Goal: Task Accomplishment & Management: Complete application form

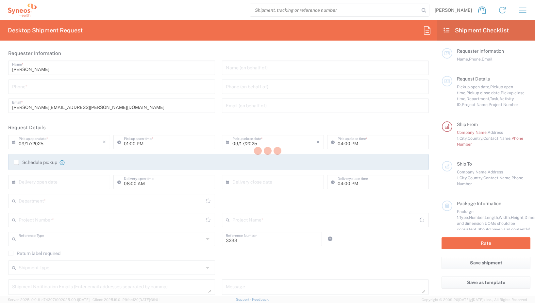
type input "Department"
type input "[GEOGRAPHIC_DATA]"
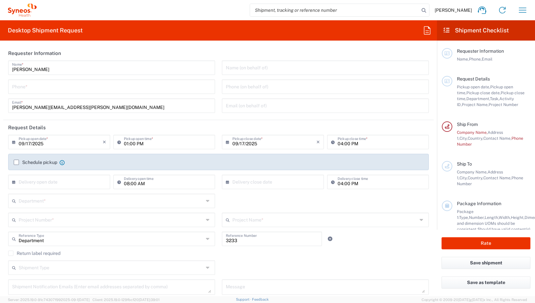
type input "Syneos Health Bulgaria EOOD"
click at [54, 145] on input "09/17/2025" at bounding box center [61, 141] width 84 height 11
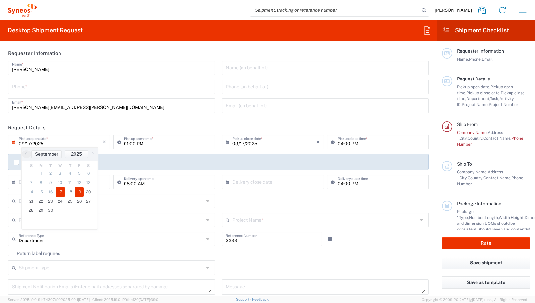
click at [77, 194] on span "19" at bounding box center [79, 191] width 9 height 9
type input "09/19/202[DATE]"
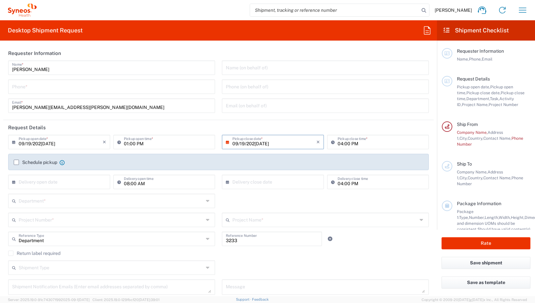
click at [146, 146] on input "01:00 PM" at bounding box center [168, 141] width 88 height 11
click at [146, 145] on input "01:00 PM" at bounding box center [168, 141] width 88 height 11
click at [160, 142] on input "01:00 PM" at bounding box center [168, 141] width 88 height 11
click at [138, 139] on input "01:00 PM" at bounding box center [168, 141] width 88 height 11
click at [122, 144] on icon at bounding box center [120, 142] width 7 height 10
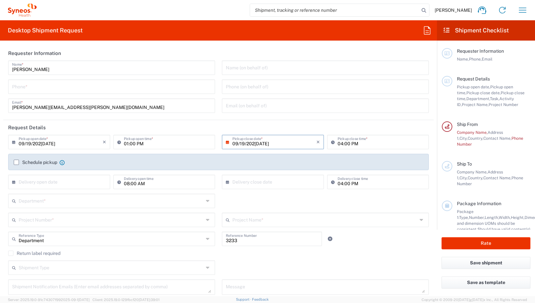
click at [118, 143] on icon at bounding box center [120, 142] width 7 height 10
click at [135, 146] on input "01:00 PM" at bounding box center [168, 141] width 88 height 11
click at [135, 144] on input "01:00 PM" at bounding box center [168, 141] width 88 height 11
click at [129, 143] on input "01:00 PM" at bounding box center [168, 141] width 88 height 11
click at [126, 144] on input "01:00 PM" at bounding box center [168, 141] width 88 height 11
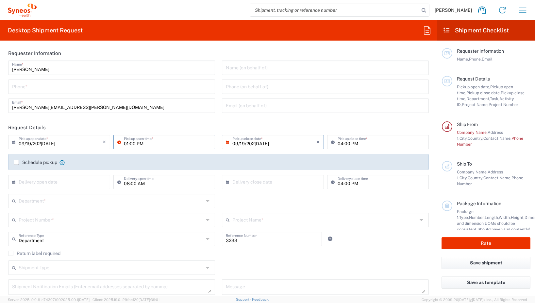
click at [141, 144] on input "01:00 PM" at bounding box center [168, 141] width 88 height 11
click at [127, 144] on input "01:00 PM" at bounding box center [168, 141] width 88 height 11
drag, startPoint x: 143, startPoint y: 144, endPoint x: 136, endPoint y: 144, distance: 6.9
click at [136, 144] on input "09:00 PM" at bounding box center [168, 141] width 88 height 11
type input "09:00 AM"
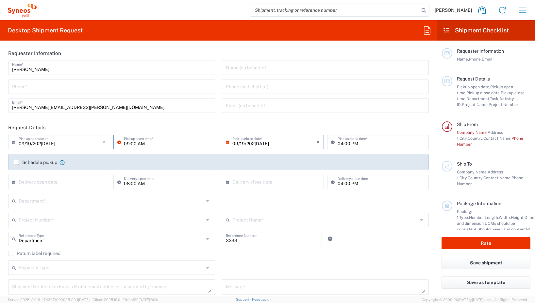
click at [265, 144] on input "09/19/202[DATE]" at bounding box center [275, 141] width 84 height 11
click at [292, 192] on span "19" at bounding box center [290, 191] width 9 height 9
click at [359, 142] on input "04:00 PM" at bounding box center [382, 141] width 88 height 11
click at [342, 145] on input "04:00 PM" at bounding box center [382, 141] width 88 height 11
click at [344, 143] on input "0004: PM" at bounding box center [382, 141] width 88 height 11
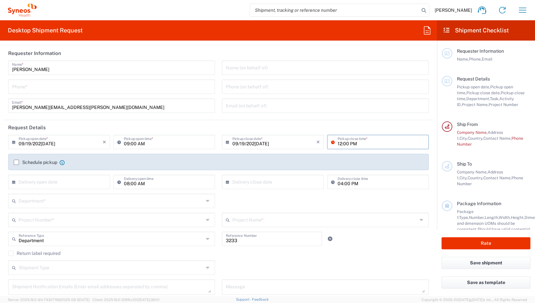
click at [353, 142] on input "12:00 PM" at bounding box center [382, 141] width 88 height 11
type input "12:00am"
click at [243, 184] on input "text" at bounding box center [275, 181] width 84 height 11
click at [344, 142] on input at bounding box center [382, 141] width 88 height 11
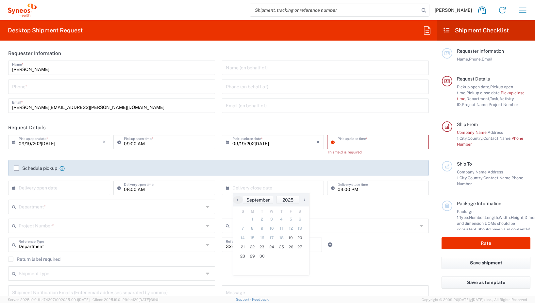
click at [354, 142] on input at bounding box center [382, 141] width 88 height 11
click at [354, 143] on input "12:34 PM" at bounding box center [382, 141] width 88 height 11
click at [344, 144] on input "12:34 am" at bounding box center [382, 141] width 88 height 11
click at [362, 192] on input "04:00 PM" at bounding box center [382, 186] width 88 height 11
click at [257, 188] on input "text" at bounding box center [275, 186] width 84 height 11
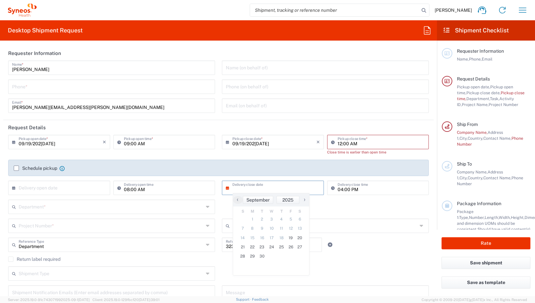
click at [347, 224] on input "text" at bounding box center [325, 224] width 185 height 11
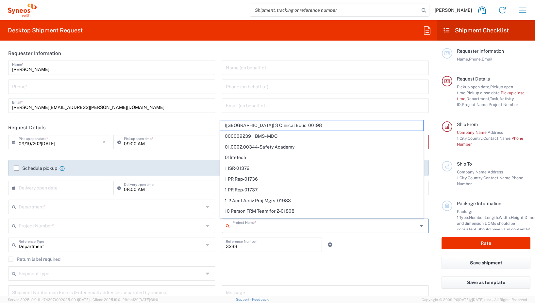
click at [347, 225] on input "text" at bounding box center [325, 224] width 185 height 11
click at [387, 257] on agx-checkbox-control "Return label required" at bounding box center [218, 258] width 421 height 5
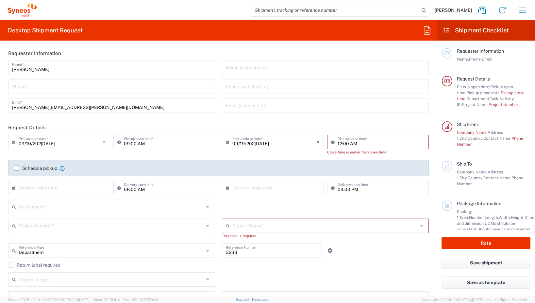
drag, startPoint x: 377, startPoint y: 259, endPoint x: 123, endPoint y: 243, distance: 254.3
click at [376, 259] on div "Department Reference Type Department Account Type Activity ID Airline Appointme…" at bounding box center [219, 252] width 428 height 19
click at [343, 139] on input "12:00 AM" at bounding box center [382, 141] width 88 height 11
click at [342, 144] on input "12:00 AM" at bounding box center [382, 141] width 88 height 11
click at [338, 144] on input "12:00 AM" at bounding box center [382, 141] width 88 height 11
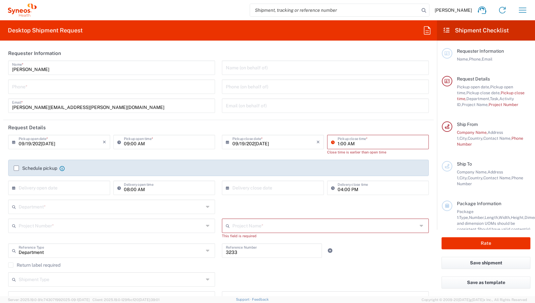
click at [350, 143] on input "1:00 AM" at bounding box center [382, 141] width 88 height 11
type input "01:00 PM"
click at [370, 191] on div "04:00 PM Delivery close time" at bounding box center [378, 190] width 105 height 19
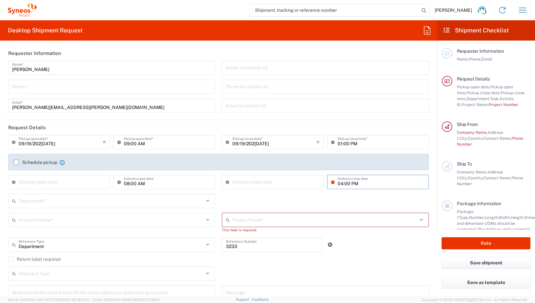
click at [17, 162] on label "Schedule pickup" at bounding box center [35, 162] width 43 height 5
click at [16, 162] on input "Schedule pickup" at bounding box center [16, 162] width 0 height 0
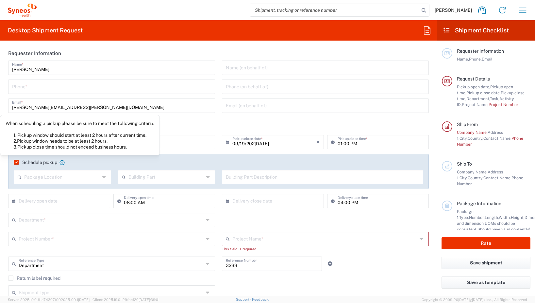
click at [63, 172] on input "text" at bounding box center [62, 176] width 76 height 11
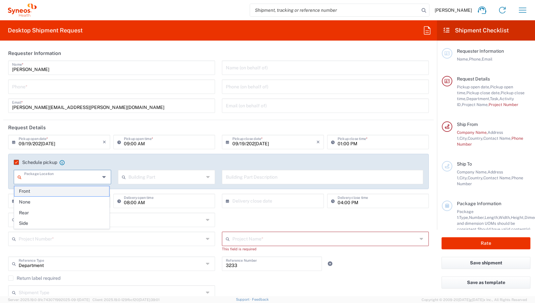
click at [48, 191] on span "Front" at bounding box center [61, 191] width 95 height 10
type input "Front"
click at [150, 174] on input "text" at bounding box center [167, 176] width 76 height 11
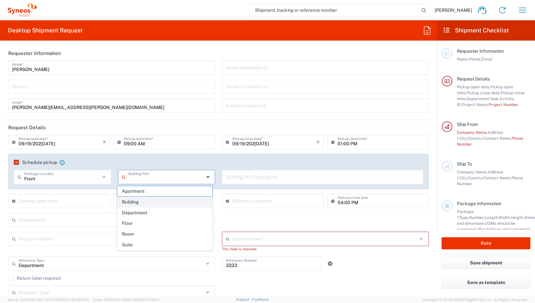
click at [142, 203] on span "Building" at bounding box center [164, 202] width 95 height 10
type input "Building"
click at [273, 176] on input "text" at bounding box center [323, 176] width 194 height 11
drag, startPoint x: 56, startPoint y: 86, endPoint x: 59, endPoint y: 89, distance: 4.4
click at [56, 86] on input "tel" at bounding box center [111, 85] width 199 height 11
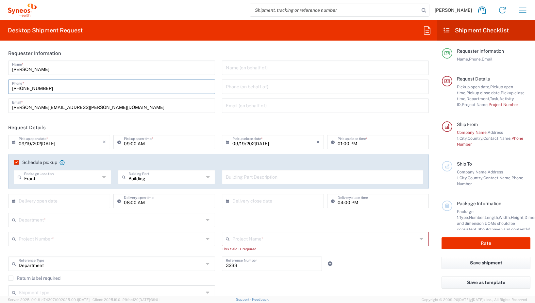
type input "[PHONE_NUMBER]"
click at [112, 111] on div "[PERSON_NAME][EMAIL_ADDRESS][PERSON_NAME][DOMAIN_NAME] Email *" at bounding box center [111, 105] width 207 height 14
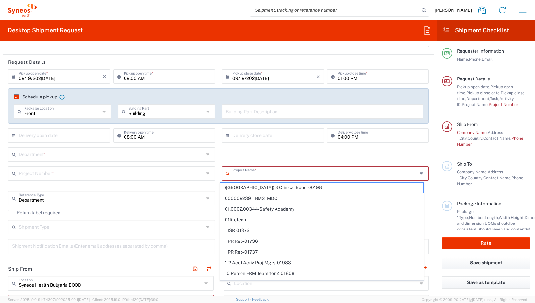
click at [269, 176] on input "text" at bounding box center [325, 172] width 185 height 11
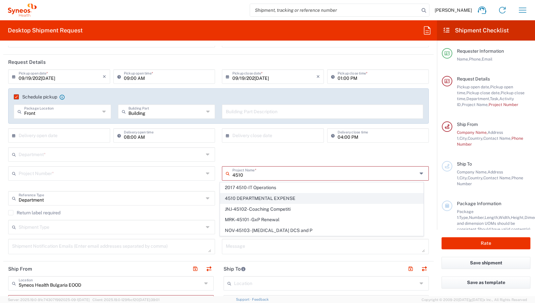
click at [270, 196] on span "4510 DEPARTMENTAL EXPENSE" at bounding box center [321, 198] width 203 height 10
type input "4510 DEPARTMENTAL EXPENSE"
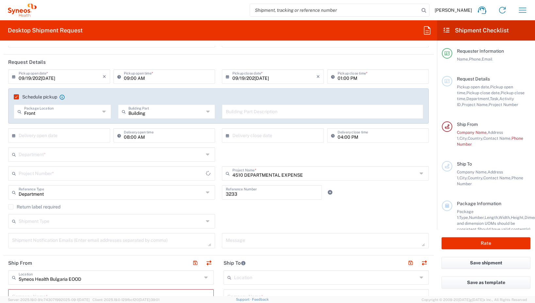
type input "4510 DEPARTMENTAL EXPENSE"
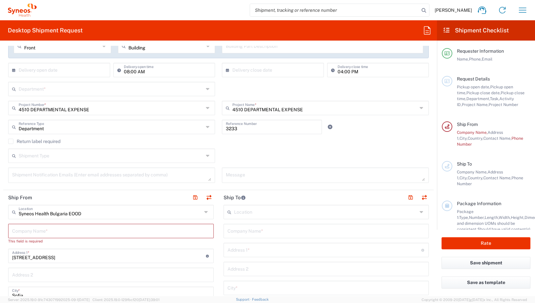
scroll to position [164, 0]
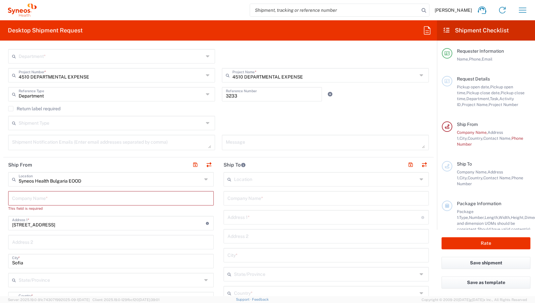
click at [91, 201] on input "text" at bounding box center [111, 197] width 198 height 11
click at [87, 225] on input "[STREET_ADDRESS]" at bounding box center [109, 222] width 194 height 11
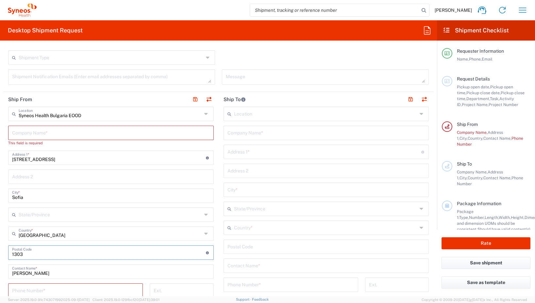
click at [62, 254] on input "undefined" at bounding box center [109, 251] width 194 height 11
type input "13"
type input "1324"
drag, startPoint x: 9, startPoint y: 178, endPoint x: 31, endPoint y: 178, distance: 21.3
click at [9, 178] on div "Address 2" at bounding box center [111, 176] width 206 height 14
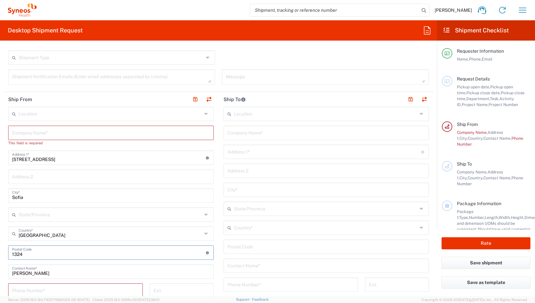
click at [15, 178] on input "text" at bounding box center [111, 175] width 198 height 11
click at [31, 178] on input "text" at bounding box center [111, 175] width 198 height 11
click at [51, 157] on input "[STREET_ADDRESS]" at bounding box center [109, 156] width 194 height 11
click at [67, 160] on input "[STREET_ADDRESS]" at bounding box center [109, 156] width 194 height 11
click at [13, 158] on input "[STREET_ADDRESS]" at bounding box center [109, 156] width 194 height 11
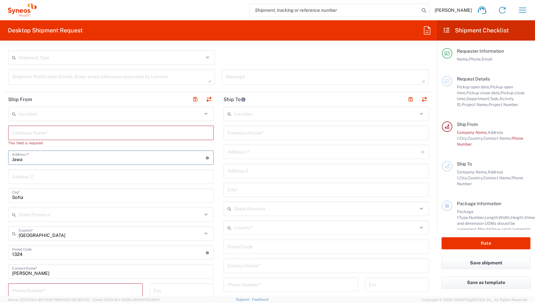
type input "Jawa"
click at [206, 158] on icon at bounding box center [208, 157] width 4 height 3
click at [92, 129] on input "text" at bounding box center [111, 132] width 198 height 11
click at [92, 132] on input "text" at bounding box center [111, 132] width 198 height 11
click at [76, 133] on input "text" at bounding box center [111, 132] width 198 height 11
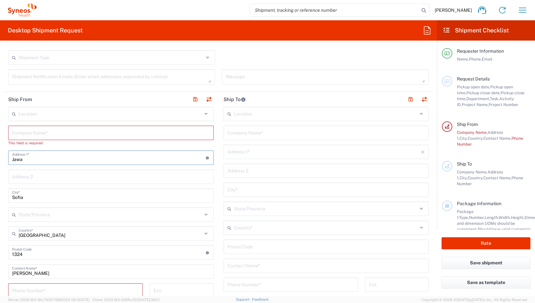
click at [39, 132] on input "text" at bounding box center [111, 132] width 198 height 11
click at [38, 132] on input "text" at bounding box center [111, 132] width 198 height 11
click at [43, 132] on input "text" at bounding box center [111, 132] width 198 height 11
drag, startPoint x: 52, startPoint y: 160, endPoint x: 148, endPoint y: 176, distance: 97.1
click at [52, 159] on input "Jawa" at bounding box center [109, 156] width 194 height 11
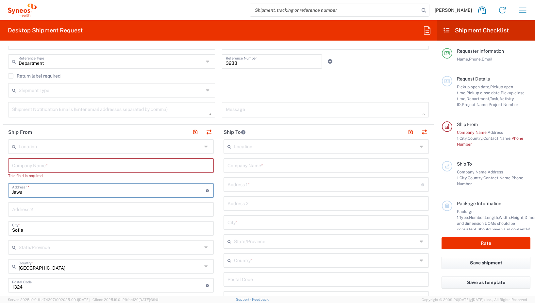
scroll to position [164, 0]
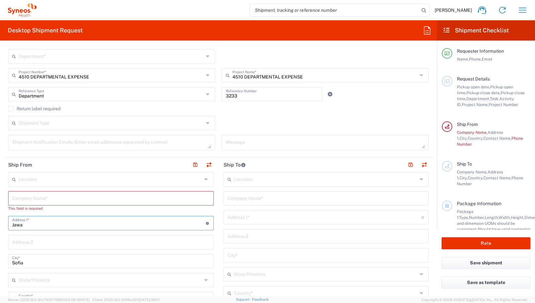
click at [40, 200] on input "text" at bounding box center [111, 197] width 198 height 11
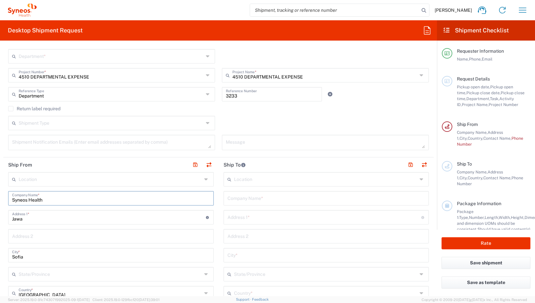
scroll to position [229, 0]
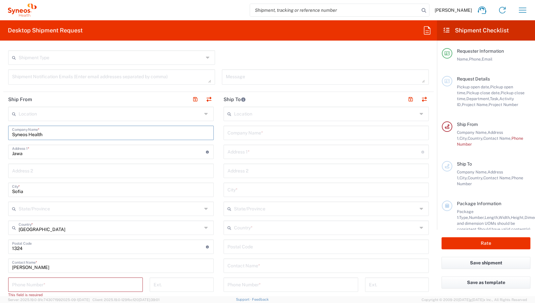
type input "Syneos Health"
click at [64, 159] on div "Jawa Address 1 * For cross streets use street names with '&' or 'and' in betwee…" at bounding box center [111, 152] width 206 height 14
click at [64, 157] on div "Jawa Address 1 * For cross streets use street names with '&' or 'and' in betwee…" at bounding box center [111, 152] width 206 height 14
type input "Jawaharlal Neru 740"
click at [76, 177] on div "Address 2" at bounding box center [111, 171] width 206 height 14
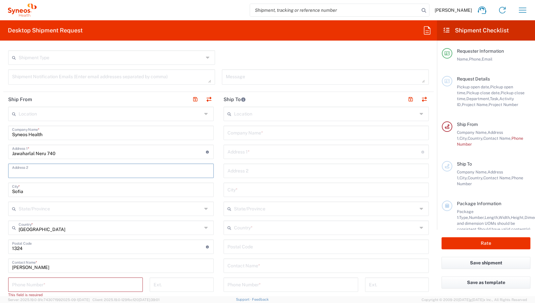
scroll to position [327, 0]
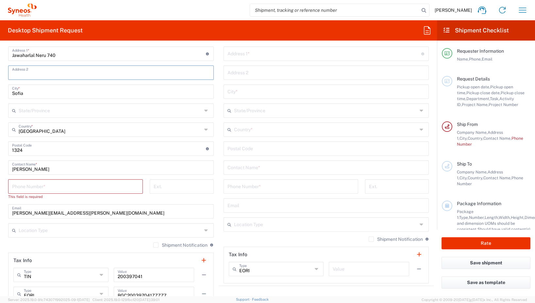
click at [58, 185] on input "tel" at bounding box center [75, 185] width 127 height 11
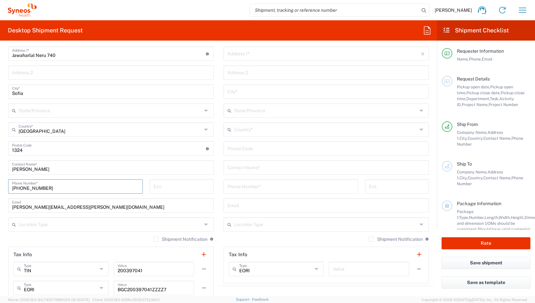
type input "[PHONE_NUMBER]"
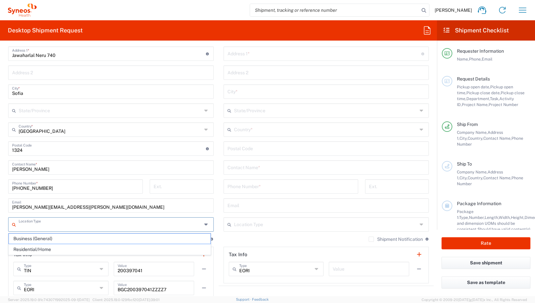
click at [57, 225] on input "text" at bounding box center [110, 223] width 183 height 11
click at [53, 247] on span "Residential/Home" at bounding box center [110, 249] width 202 height 10
type input "Residential/Home"
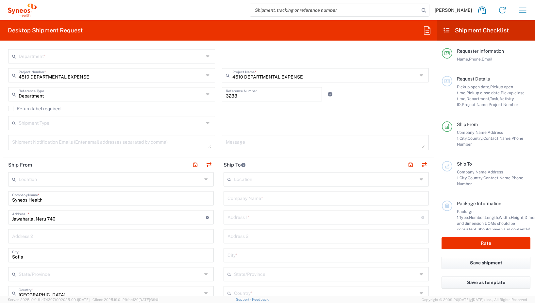
scroll to position [22, 0]
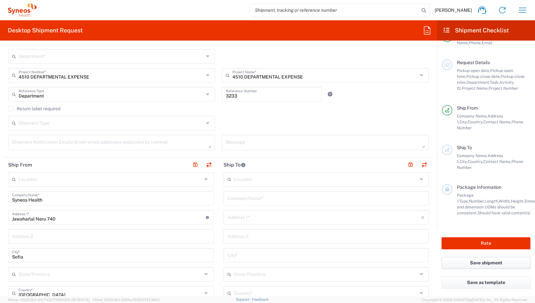
click at [498, 263] on button "Save shipment" at bounding box center [486, 263] width 89 height 12
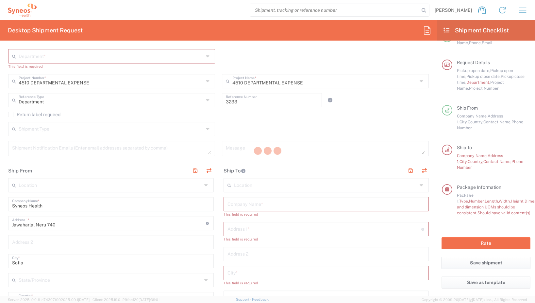
type input "4510 DEPARTMENTAL EXPENSE"
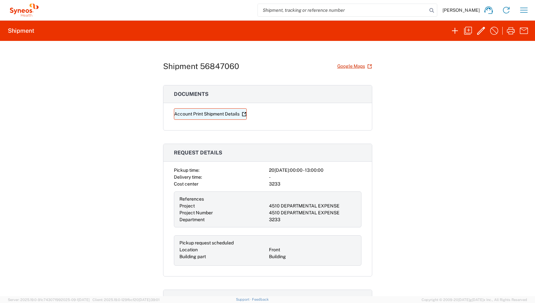
click at [235, 113] on link "Account Print Shipment Details" at bounding box center [210, 113] width 73 height 11
click at [478, 33] on icon "button" at bounding box center [481, 31] width 8 height 8
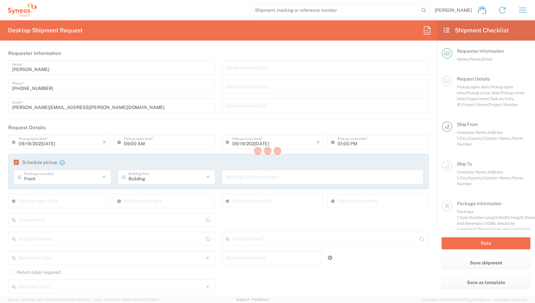
type input "4510 DEPARTMENTAL EXPENSE"
type input "Your Packaging"
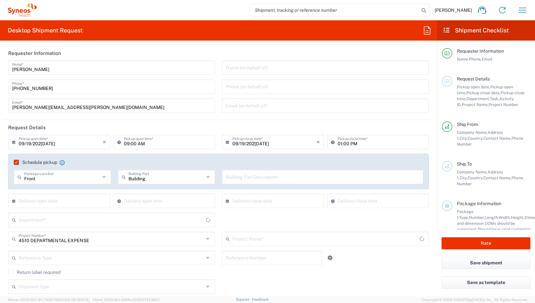
type input "4510 DEPARTMENTAL EXPENSE"
type input "3233"
click at [487, 11] on icon at bounding box center [482, 10] width 10 height 10
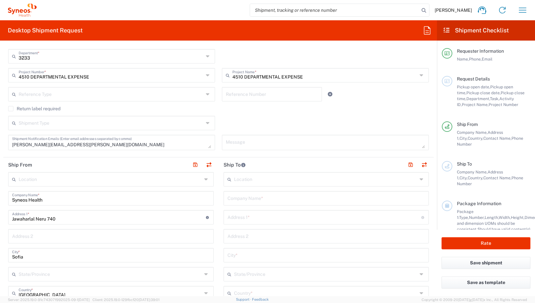
scroll to position [229, 0]
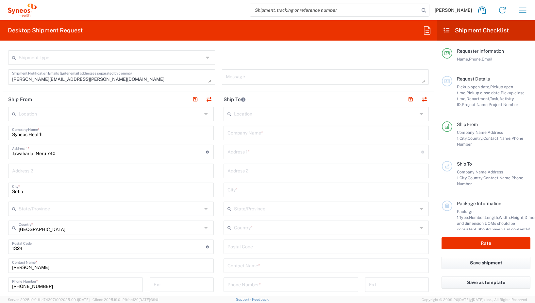
click at [109, 110] on input "text" at bounding box center [110, 113] width 183 height 11
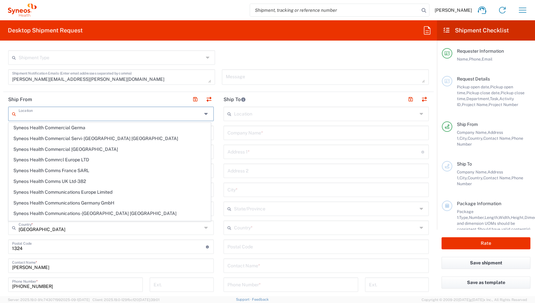
scroll to position [556, 0]
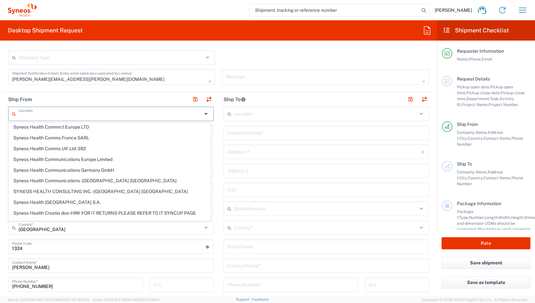
click at [282, 98] on header "Ship To" at bounding box center [327, 99] width 216 height 15
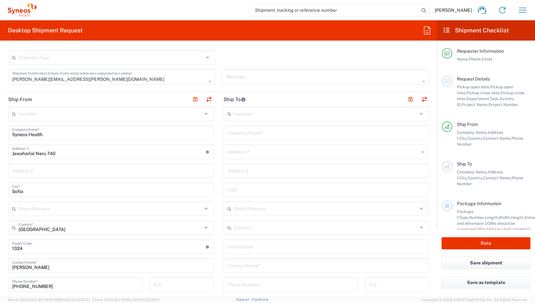
click at [262, 114] on input "text" at bounding box center [325, 113] width 183 height 11
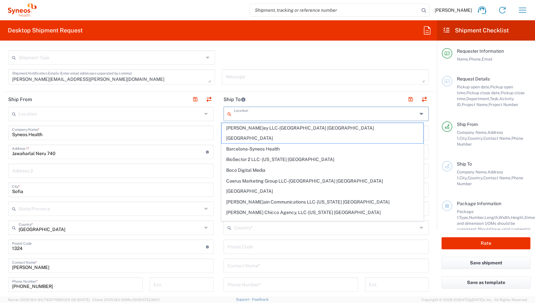
click at [100, 169] on input "text" at bounding box center [111, 169] width 198 height 11
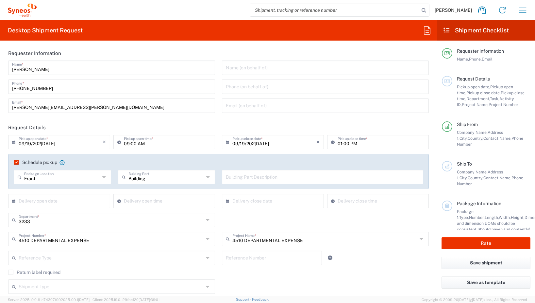
scroll to position [229, 0]
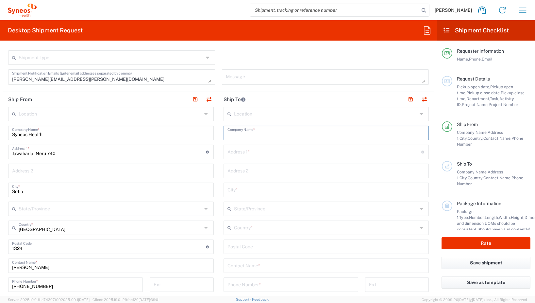
click at [251, 135] on input "text" at bounding box center [327, 132] width 198 height 11
type input "Syneos Health"
click at [277, 109] on input "text" at bounding box center [325, 113] width 183 height 11
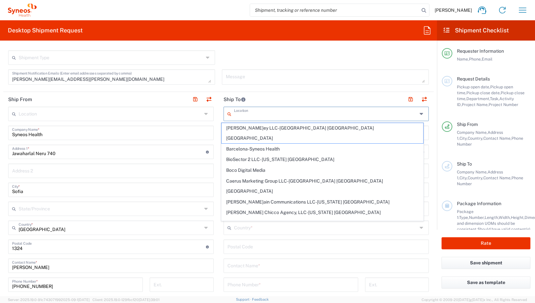
click at [277, 113] on input "text" at bounding box center [325, 113] width 183 height 11
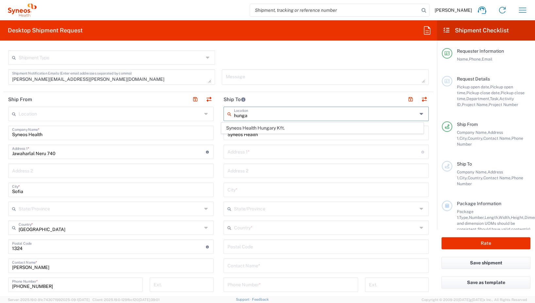
scroll to position [0, 0]
click at [345, 126] on span "Syneos Health Hungary Kft." at bounding box center [323, 128] width 202 height 10
type input "Syneos Health Hungary Kft."
type input "Science Park, [PERSON_NAME]u. 4-20"
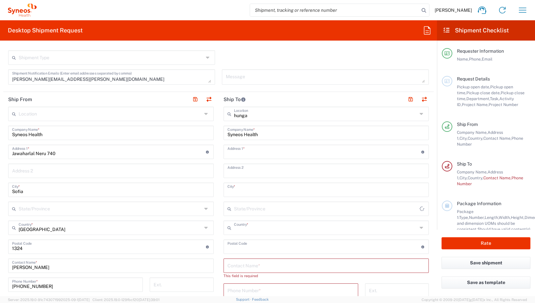
type input "B building, 2nd floor"
type input "[GEOGRAPHIC_DATA]"
type input "1117"
type input "Sender/Shipper"
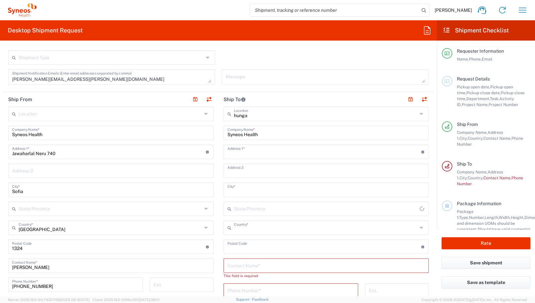
type input "Sender/Shipper"
type input "Delivery Duty Paid"
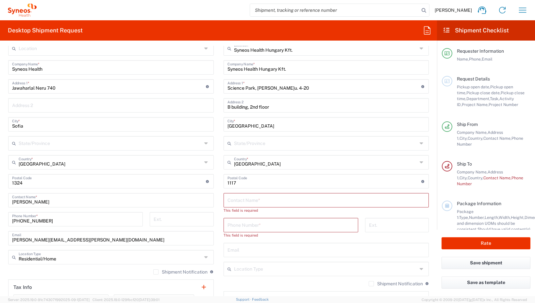
scroll to position [327, 0]
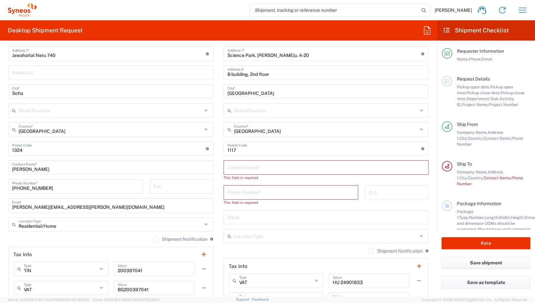
click at [299, 168] on input "text" at bounding box center [327, 166] width 198 height 11
click at [238, 171] on input "text" at bounding box center [327, 166] width 198 height 11
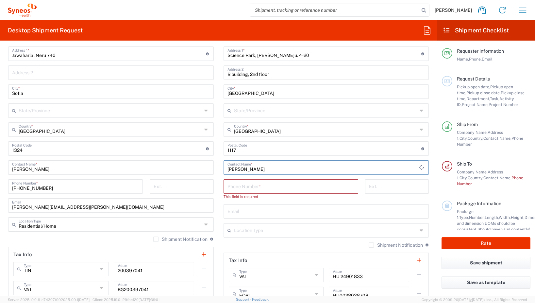
type input "[PERSON_NAME]"
click at [255, 185] on input "tel" at bounding box center [291, 185] width 127 height 11
paste input "[PHONE_NUMBER]"
click at [269, 185] on input "[PHONE_NUMBER]" at bounding box center [291, 185] width 127 height 11
click at [258, 190] on input "[PHONE_NUMBER]" at bounding box center [291, 185] width 127 height 11
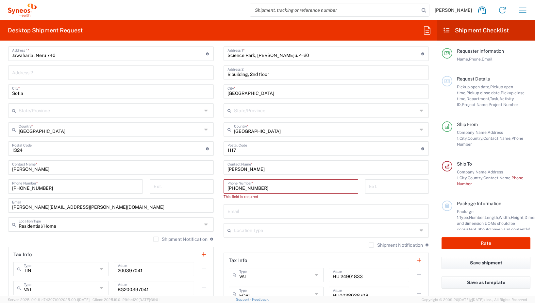
click at [262, 190] on input "[PHONE_NUMBER]" at bounding box center [291, 185] width 127 height 11
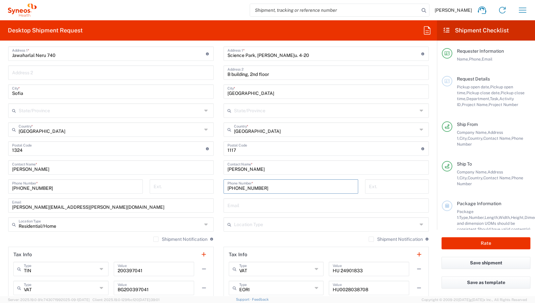
paste input "[PHONE_NUMBER]"
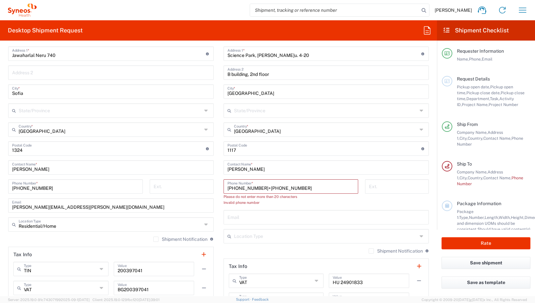
drag, startPoint x: 294, startPoint y: 187, endPoint x: 316, endPoint y: 190, distance: 22.8
click at [260, 189] on input "[PHONE_NUMBER]+[PHONE_NUMBER]" at bounding box center [291, 185] width 127 height 11
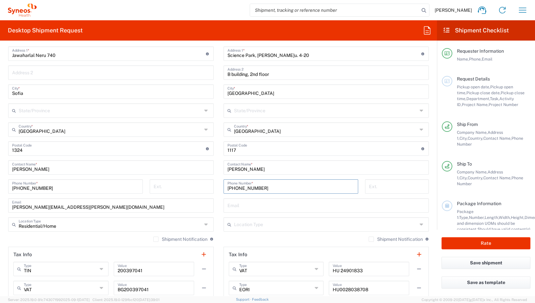
type input "[PHONE_NUMBER]"
click at [274, 208] on input "text" at bounding box center [327, 204] width 198 height 11
paste input "[PERSON_NAME][EMAIL_ADDRESS][DOMAIN_NAME]"
type input "[PERSON_NAME][EMAIL_ADDRESS][DOMAIN_NAME]"
click at [276, 226] on input "text" at bounding box center [325, 223] width 183 height 11
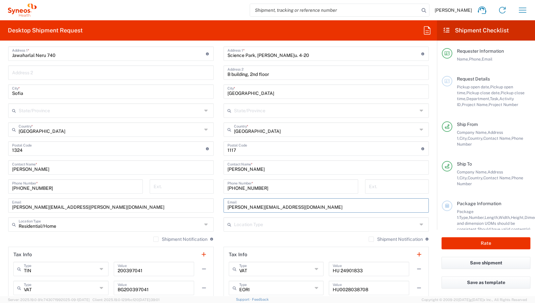
click at [0, 0] on span "Business (General)" at bounding box center [0, 0] width 0 height 0
type input "Business (General)"
click at [261, 237] on div "Shipment Notification If checked, a shipment notification email will be sent to…" at bounding box center [327, 241] width 206 height 10
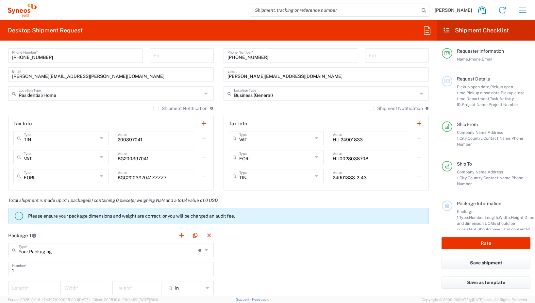
scroll to position [523, 0]
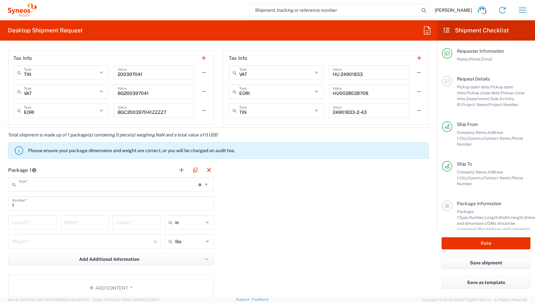
click at [146, 186] on input "text" at bounding box center [109, 183] width 180 height 11
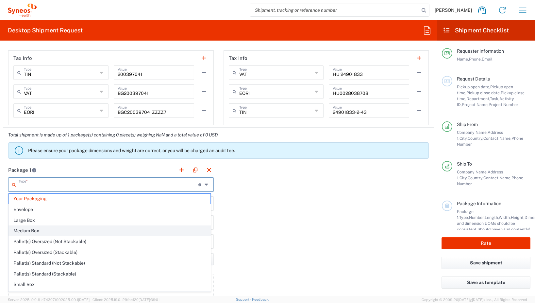
click at [56, 232] on span "Medium Box" at bounding box center [110, 231] width 202 height 10
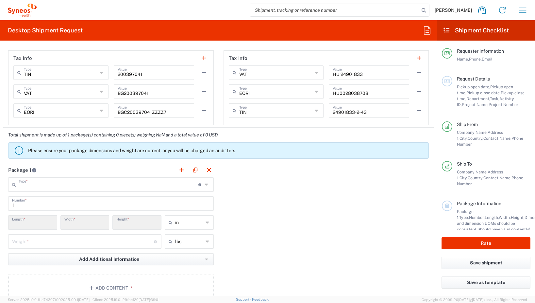
type input "Medium Box"
type input "13"
type input "11.5"
type input "2.5"
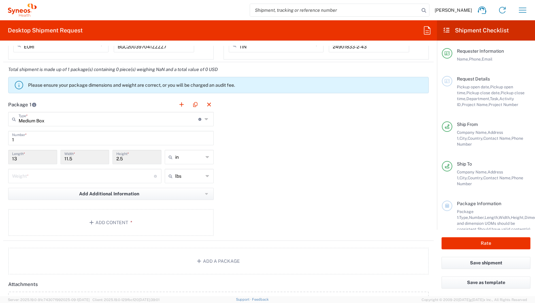
click at [50, 153] on input "13" at bounding box center [32, 156] width 41 height 11
click at [48, 159] on input "13" at bounding box center [32, 156] width 41 height 11
click at [118, 161] on input "2.5" at bounding box center [136, 156] width 41 height 11
drag, startPoint x: 107, startPoint y: 161, endPoint x: 120, endPoint y: 156, distance: 14.5
click at [107, 161] on div "11.5 Width *" at bounding box center [84, 157] width 49 height 14
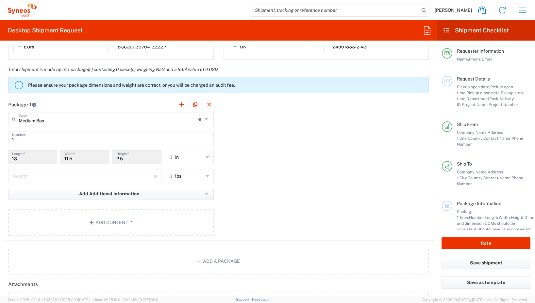
click at [105, 161] on div "11.5 Width *" at bounding box center [84, 157] width 49 height 14
drag, startPoint x: 202, startPoint y: 158, endPoint x: 172, endPoint y: 158, distance: 29.4
click at [202, 158] on div "in" at bounding box center [189, 157] width 49 height 14
click at [206, 158] on icon at bounding box center [208, 157] width 4 height 10
click at [172, 158] on icon at bounding box center [172, 157] width 7 height 10
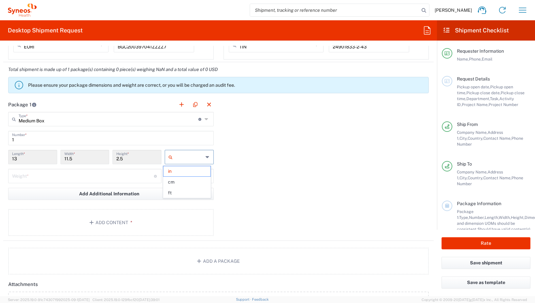
click at [166, 157] on div at bounding box center [189, 157] width 49 height 14
click at [113, 164] on div "2.5 Height *" at bounding box center [136, 157] width 49 height 14
click at [175, 182] on div "lbs" at bounding box center [189, 176] width 49 height 14
type input "in"
click at [197, 198] on span "kgs" at bounding box center [187, 201] width 47 height 10
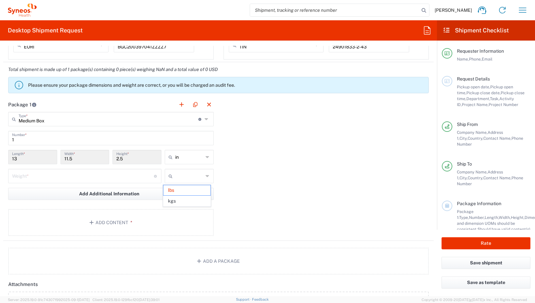
type input "kgs"
click at [194, 158] on input "text" at bounding box center [189, 157] width 28 height 10
click at [181, 181] on span "cm" at bounding box center [187, 182] width 47 height 10
type input "33.02"
type input "29.21"
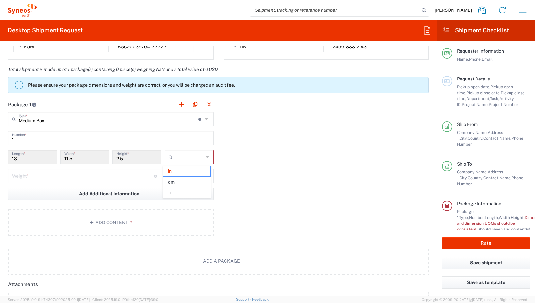
type input "6.35"
type input "cm"
click at [205, 116] on icon at bounding box center [207, 119] width 5 height 10
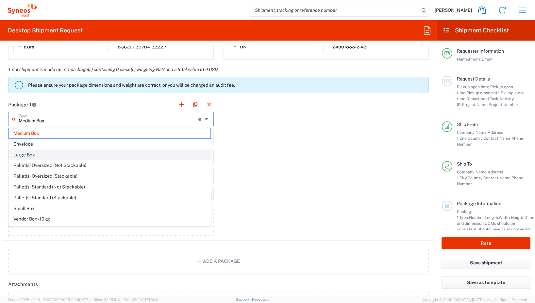
click at [79, 154] on span "Large Box" at bounding box center [110, 155] width 202 height 10
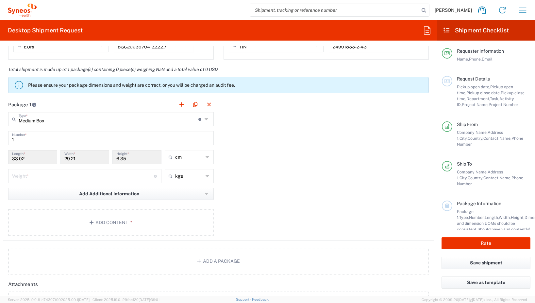
type input "Large Box"
type input "44.45"
type input "31.75"
type input "7.62"
click at [143, 125] on div "Large Box Type * Material used to package goods" at bounding box center [111, 119] width 206 height 14
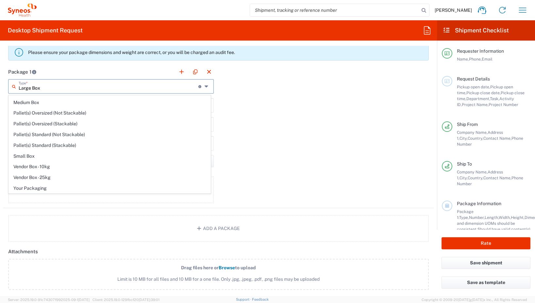
scroll to position [20, 0]
click at [78, 188] on span "Your Packaging" at bounding box center [110, 188] width 202 height 10
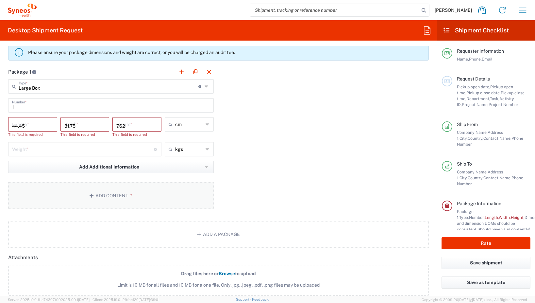
type input "Your Packaging"
click at [37, 126] on input "number" at bounding box center [32, 123] width 41 height 11
type input "46"
click at [95, 126] on input "number" at bounding box center [84, 123] width 41 height 11
type input "35"
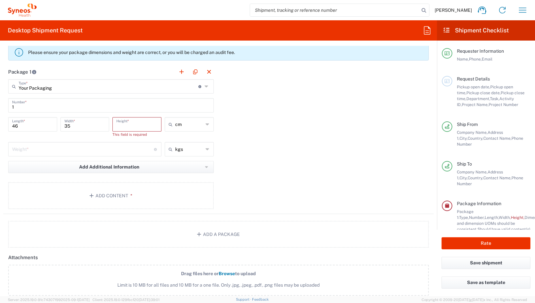
click at [127, 124] on input "number" at bounding box center [136, 123] width 41 height 11
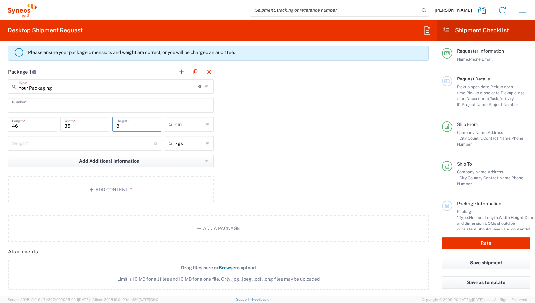
type input "8"
click at [87, 141] on input "number" at bounding box center [83, 142] width 142 height 11
type input "3"
click at [272, 175] on div "Package 1 Your Packaging Type * Material used to package goods Large Box Envelo…" at bounding box center [218, 136] width 431 height 144
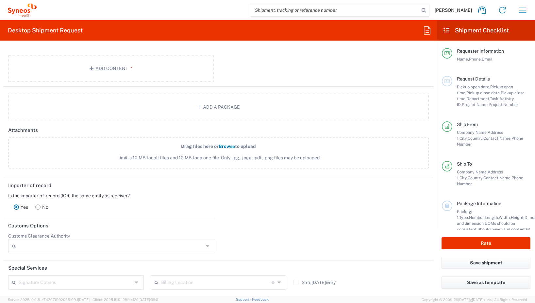
scroll to position [841, 0]
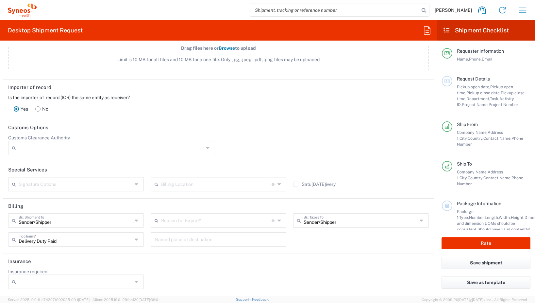
click at [137, 220] on icon at bounding box center [137, 220] width 5 height 10
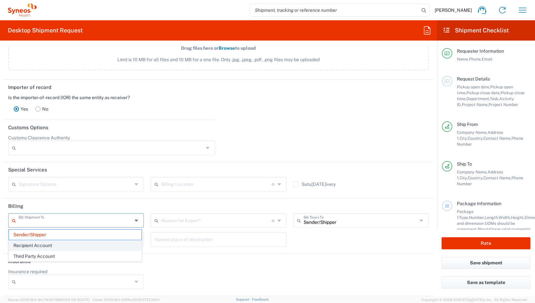
click at [84, 244] on span "Recipient Account" at bounding box center [75, 245] width 133 height 10
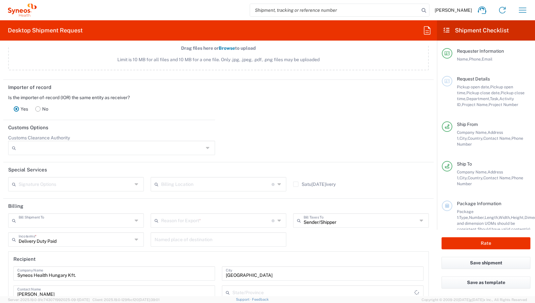
type input "Recipient Account"
click at [330, 223] on input "Sender/Shipper" at bounding box center [361, 219] width 114 height 11
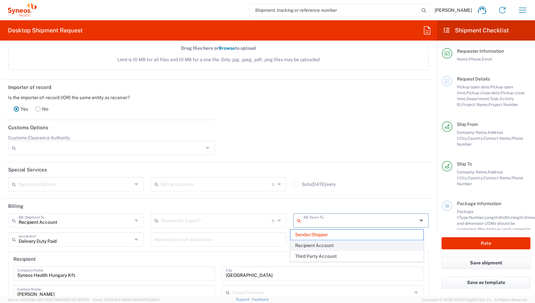
click at [333, 247] on span "Recipient Account" at bounding box center [357, 245] width 133 height 10
type input "Recipient Account"
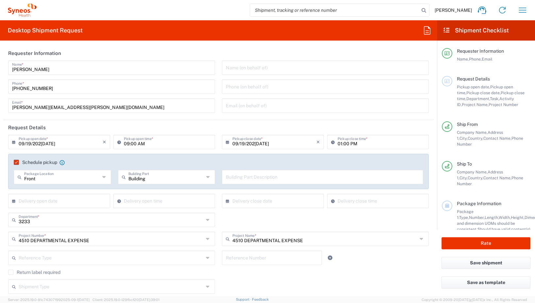
scroll to position [98, 0]
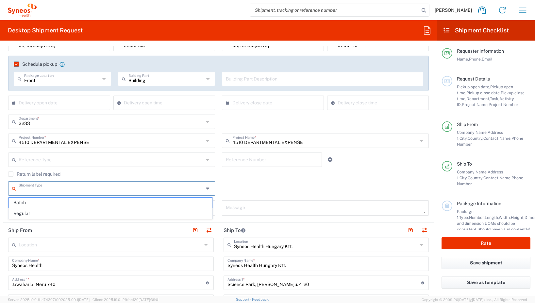
click at [127, 189] on input "text" at bounding box center [111, 187] width 185 height 11
click at [57, 160] on input "text" at bounding box center [111, 158] width 185 height 11
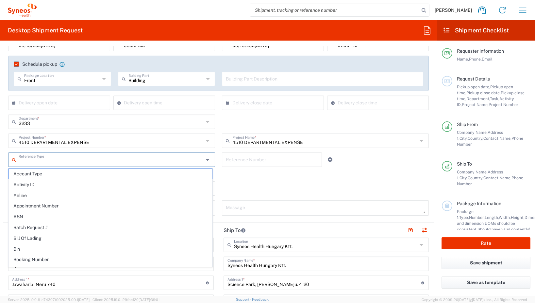
click at [312, 191] on div "Shipment Type Batch Regular" at bounding box center [219, 190] width 428 height 19
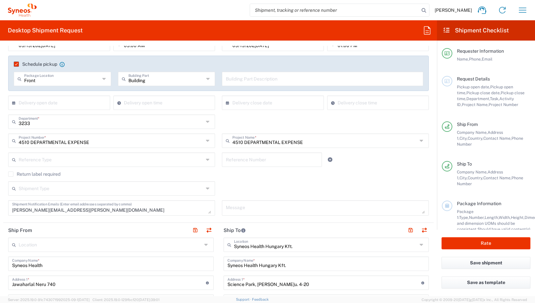
scroll to position [294, 0]
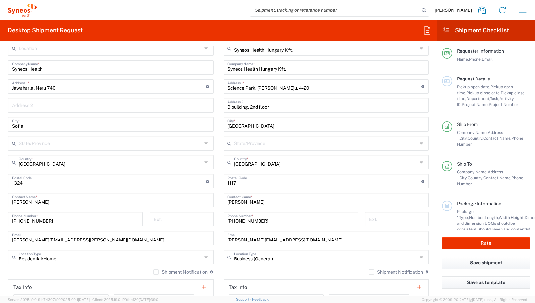
click at [498, 262] on button "Save shipment" at bounding box center [486, 263] width 89 height 12
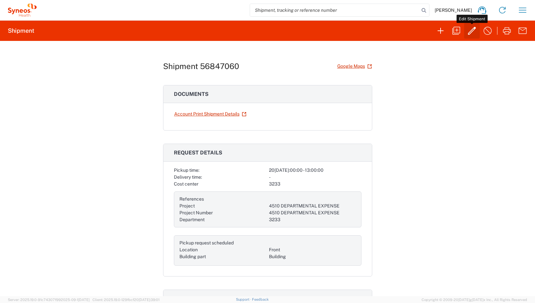
click at [474, 33] on icon "button" at bounding box center [472, 31] width 10 height 10
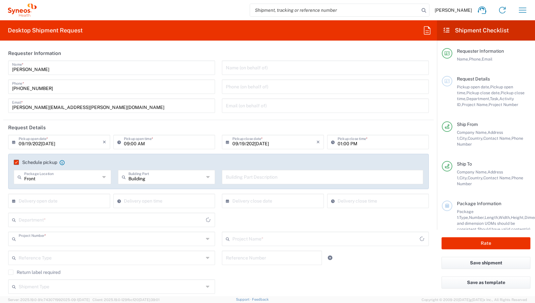
type input "4510 DEPARTMENTAL EXPENSE"
type input "Your Packaging"
type input "4510 DEPARTMENTAL EXPENSE"
type input "3233"
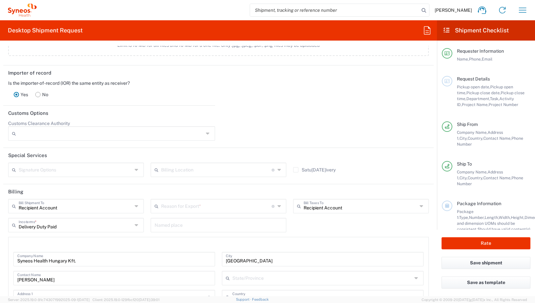
scroll to position [822, 0]
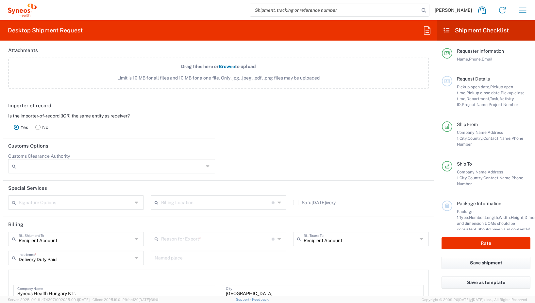
click at [501, 96] on span "Activity ID," at bounding box center [485, 101] width 57 height 11
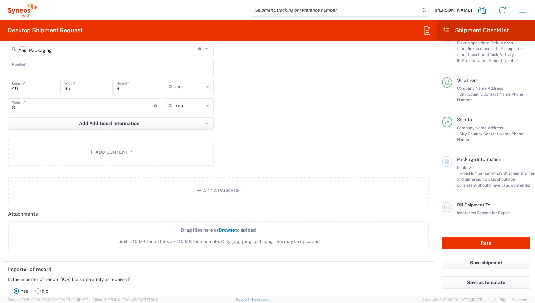
scroll to position [594, 0]
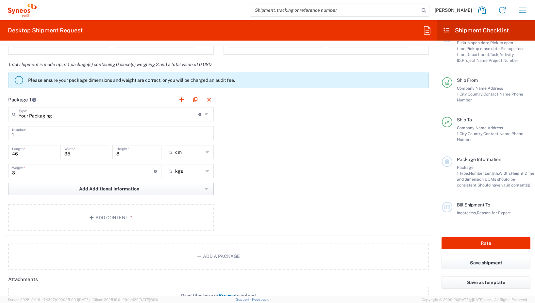
click at [157, 190] on button "Add Additional Information" at bounding box center [111, 189] width 206 height 12
drag, startPoint x: 341, startPoint y: 194, endPoint x: 116, endPoint y: 217, distance: 226.2
click at [341, 194] on div "Package 1 Your Packaging Type * Material used to package goods Your Packaging E…" at bounding box center [218, 164] width 431 height 144
click at [264, 190] on div "Package 1 Your Packaging Type * Material used to package goods Your Packaging E…" at bounding box center [218, 164] width 431 height 144
click at [196, 179] on div "kgs kgs lbs" at bounding box center [189, 173] width 52 height 19
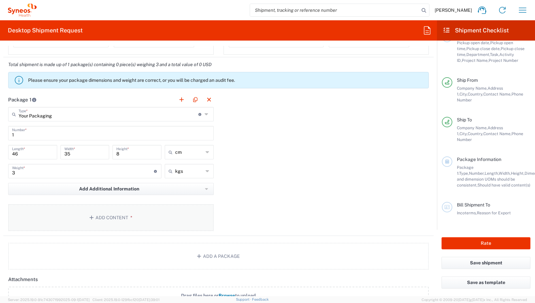
scroll to position [626, 0]
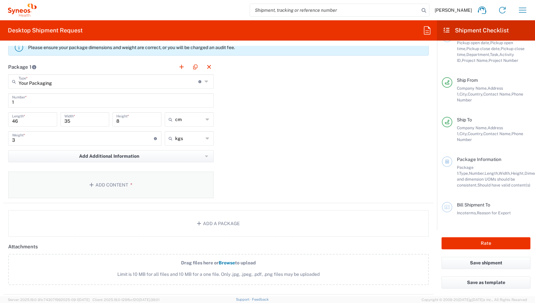
click at [128, 184] on span "*" at bounding box center [130, 184] width 4 height 5
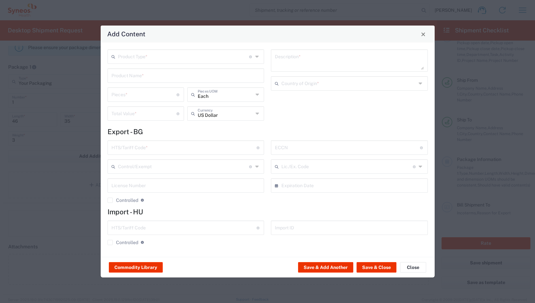
click at [257, 60] on icon at bounding box center [257, 56] width 5 height 10
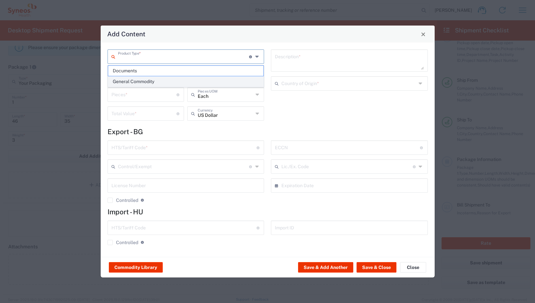
click at [162, 79] on span "General Commodity" at bounding box center [186, 82] width 156 height 10
type input "General Commodity"
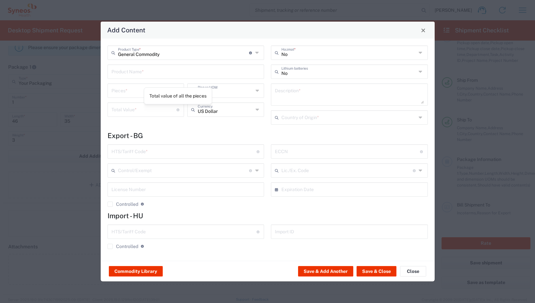
click at [138, 89] on input "number" at bounding box center [144, 89] width 65 height 11
type input "1"
click at [130, 109] on input "number" at bounding box center [144, 108] width 65 height 11
type input "1"
click at [307, 97] on textarea at bounding box center [349, 94] width 149 height 18
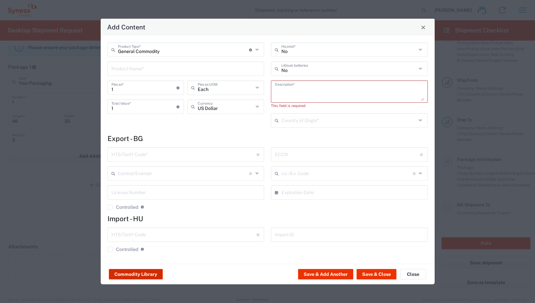
click at [138, 274] on button "Commodity Library" at bounding box center [136, 274] width 54 height 10
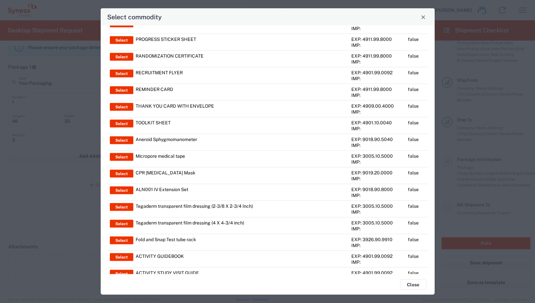
scroll to position [0, 0]
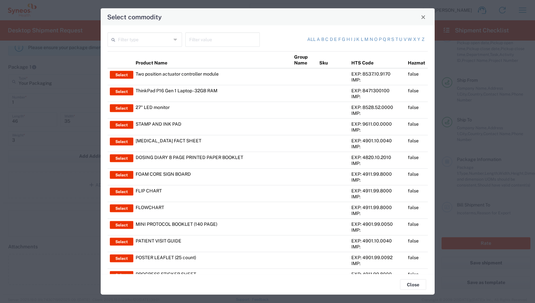
click at [200, 42] on input "text" at bounding box center [222, 38] width 67 height 11
type input ";"
type input "laptop"
click at [186, 90] on td "ThinkPad P16 Gen 1 Laptop - 32GB RAM" at bounding box center [212, 93] width 159 height 17
click at [121, 90] on button "Select" at bounding box center [122, 92] width 24 height 8
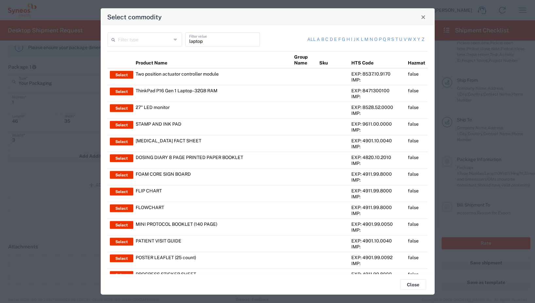
type input "ThinkPad P16 Gen 1 Laptop - 32GB RAM"
type textarea "16" - Intel Core i9 12950HX - vPro Enterprise - 32 GB RAM - 512 GB SSD"
type input "[GEOGRAPHIC_DATA]"
type input "8471300100"
type input "BIS"
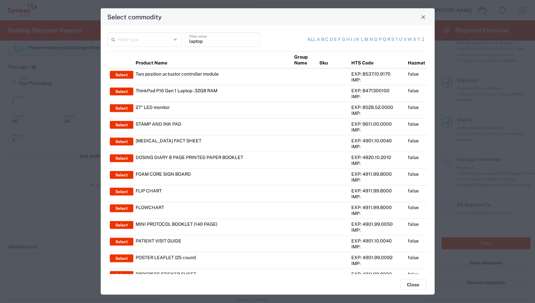
type input "5A992.c"
type input "Yes"
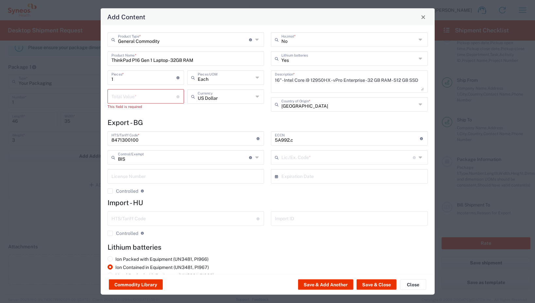
type input "NLR - No License Required"
click at [135, 98] on input "number" at bounding box center [144, 95] width 65 height 11
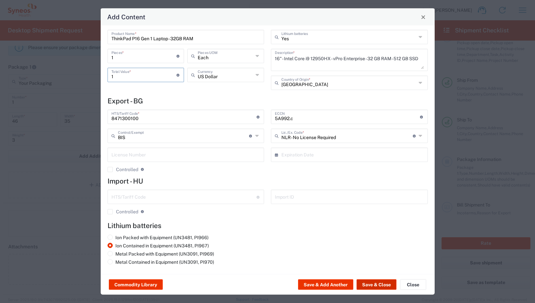
type input "1"
click at [387, 285] on button "Save & Close" at bounding box center [377, 284] width 40 height 10
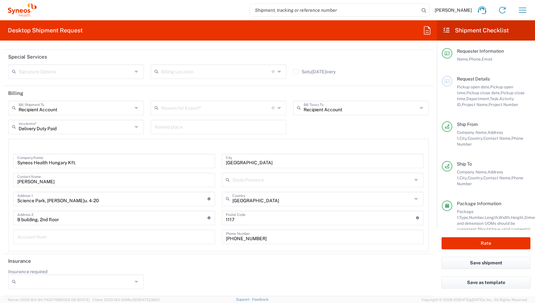
scroll to position [50, 0]
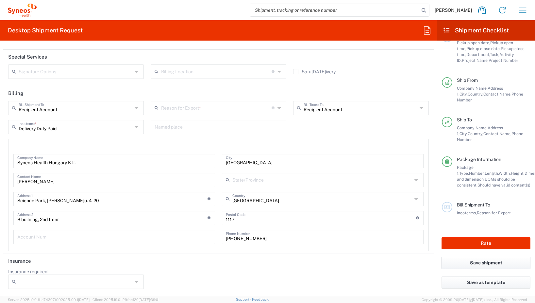
click at [498, 265] on button "Save shipment" at bounding box center [486, 263] width 89 height 12
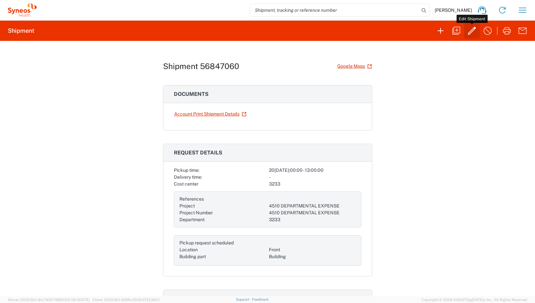
click at [471, 32] on icon "button" at bounding box center [472, 31] width 10 height 10
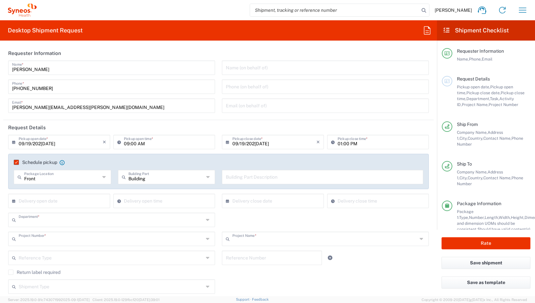
type input "3233"
type input "4510 DEPARTMENTAL EXPENSE"
type input "Your Packaging"
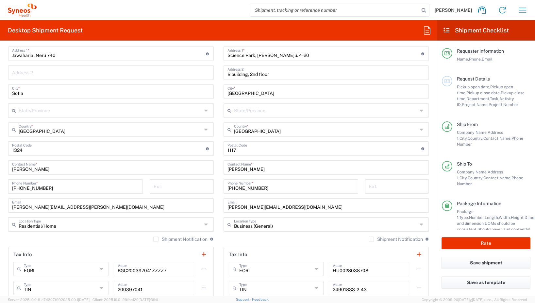
scroll to position [523, 0]
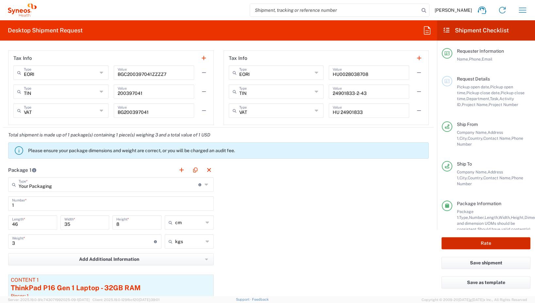
click at [471, 245] on button "Rate" at bounding box center [486, 243] width 89 height 12
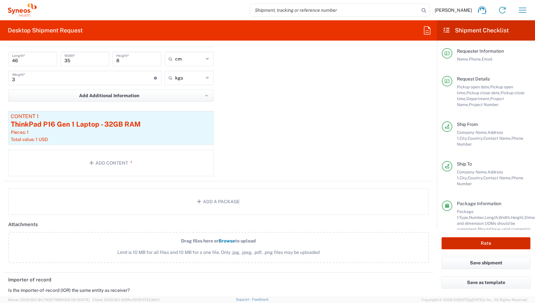
scroll to position [883, 0]
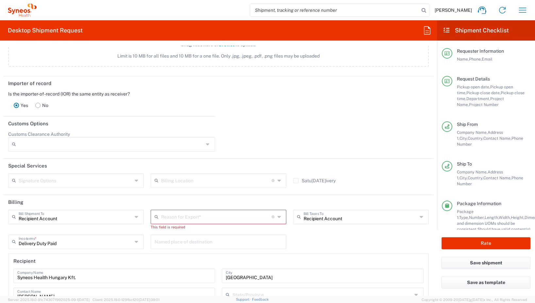
click at [195, 216] on input "text" at bounding box center [216, 216] width 111 height 11
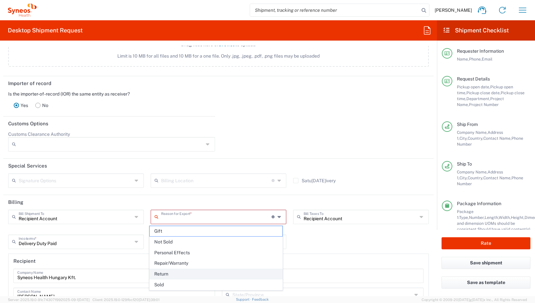
click at [192, 273] on span "Return" at bounding box center [216, 274] width 133 height 10
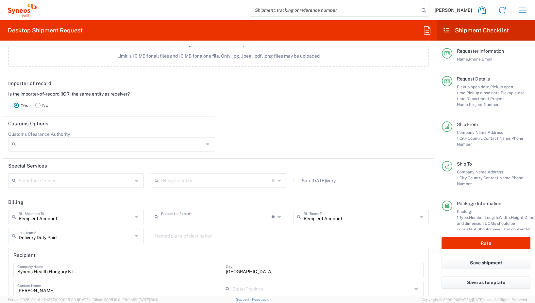
type input "Return"
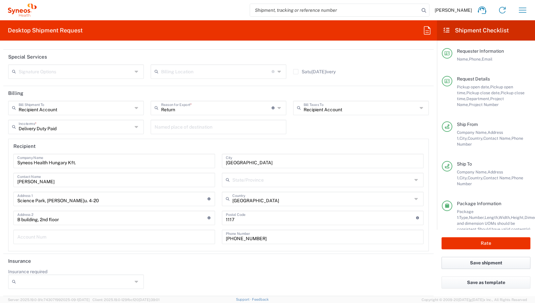
click at [494, 265] on button "Save shipment" at bounding box center [486, 263] width 89 height 12
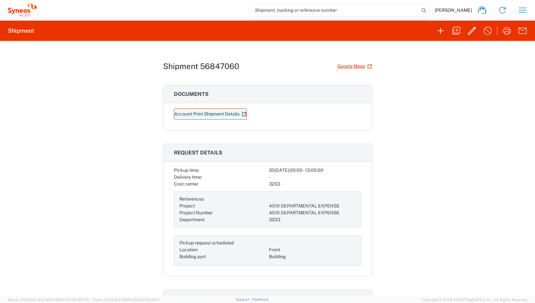
click at [207, 113] on link "Account Print Shipment Details" at bounding box center [210, 113] width 73 height 11
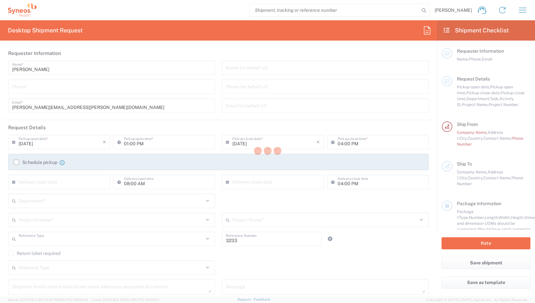
type input "Department"
type input "Syneos Health Bulgaria EOOD"
type input "Bulgaria"
